Goal: Find contact information: Find contact information

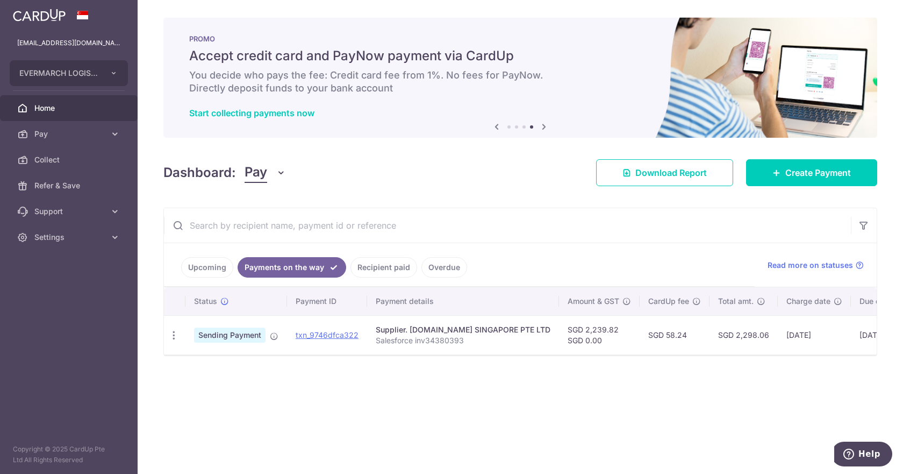
click at [295, 305] on th "Payment ID" at bounding box center [327, 301] width 80 height 28
click at [307, 299] on th "Payment ID" at bounding box center [327, 301] width 80 height 28
click at [410, 300] on th "Payment details" at bounding box center [463, 301] width 192 height 28
click at [382, 268] on link "Recipient paid" at bounding box center [383, 267] width 67 height 20
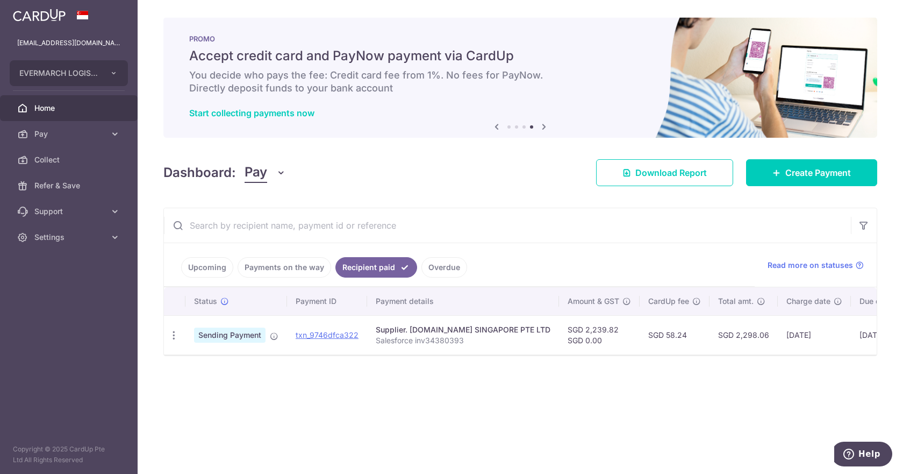
click at [298, 267] on link "Payments on the way" at bounding box center [285, 267] width 94 height 20
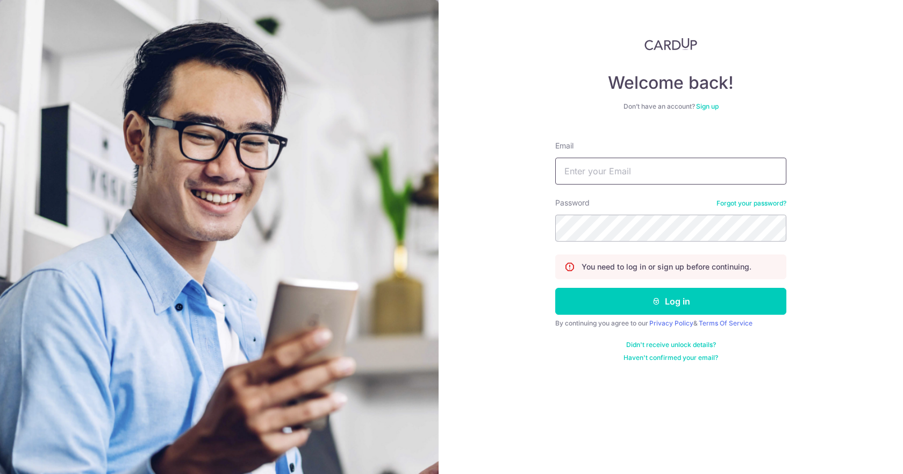
click at [606, 173] on input "Email" at bounding box center [670, 170] width 231 height 27
type input "[EMAIL_ADDRESS][DOMAIN_NAME]"
click at [593, 315] on form "Email [EMAIL_ADDRESS][DOMAIN_NAME] Password Forgot your password? You need to l…" at bounding box center [670, 247] width 231 height 230
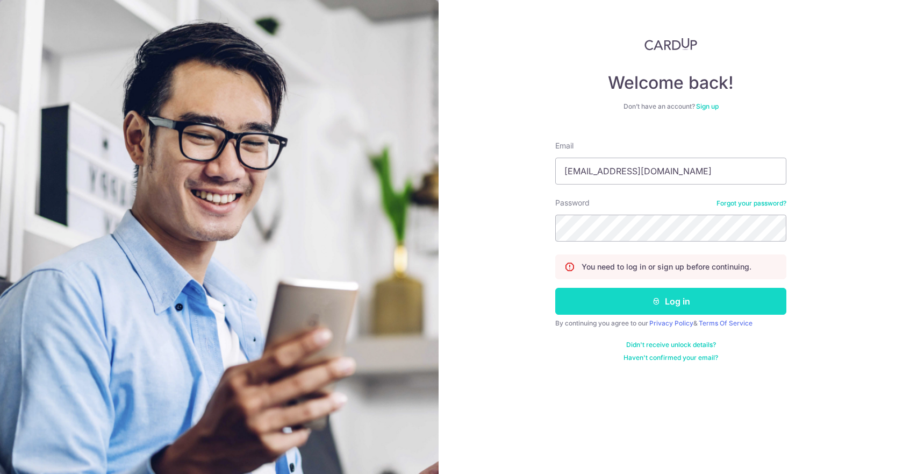
click at [592, 302] on button "Log in" at bounding box center [670, 301] width 231 height 27
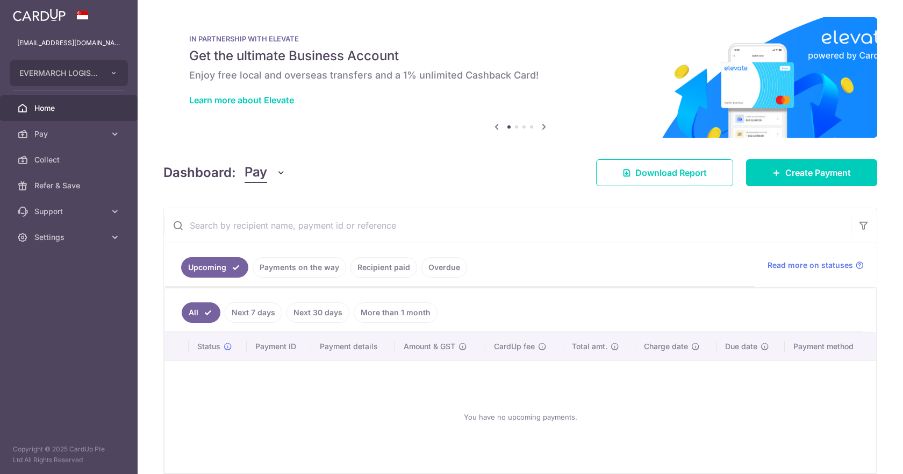
click at [312, 271] on link "Payments on the way" at bounding box center [300, 267] width 94 height 20
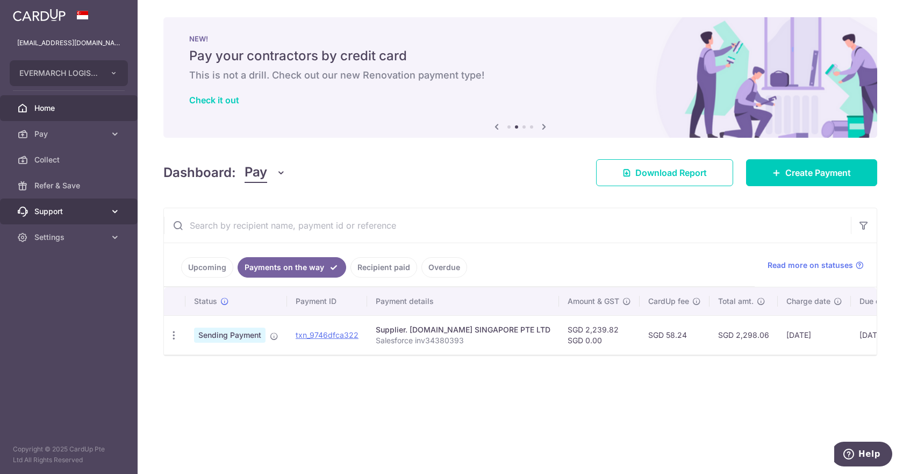
click at [109, 212] on link "Support" at bounding box center [69, 211] width 138 height 26
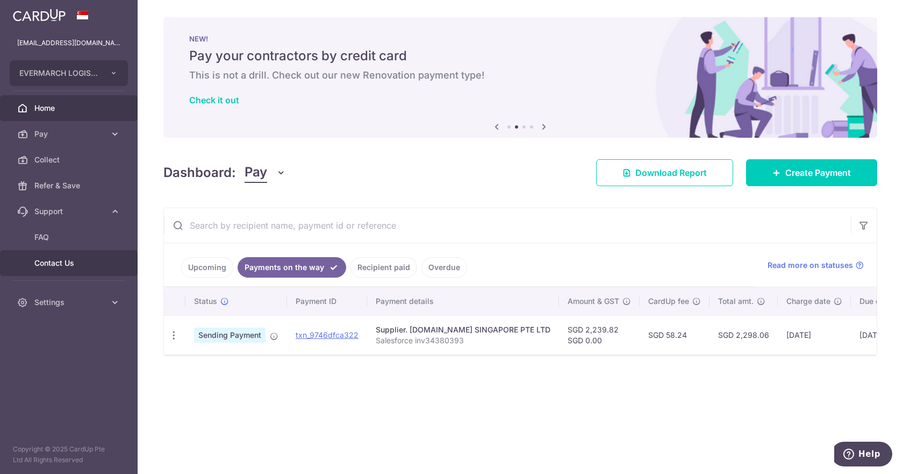
click at [65, 260] on span "Contact Us" at bounding box center [69, 262] width 71 height 11
